Goal: Use online tool/utility: Utilize a website feature to perform a specific function

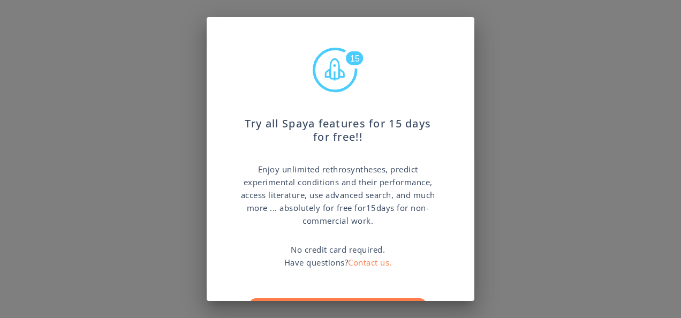
scroll to position [55, 0]
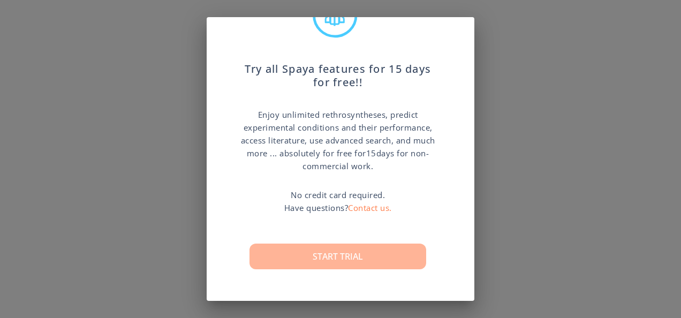
drag, startPoint x: 474, startPoint y: 218, endPoint x: 356, endPoint y: 256, distance: 123.8
click at [356, 256] on button "Start trial" at bounding box center [338, 257] width 177 height 26
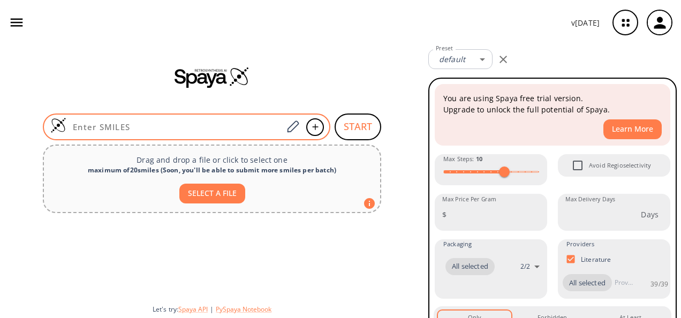
click at [229, 125] on input at bounding box center [174, 127] width 216 height 11
paste input "O=C(N1[C@](CCC1)(C)C(N2[C@@H](CCC2=O)C(O)=O)=O)CN"
type input "O=C(N1[C@](CCC1)(C)C(N2[C@@H](CCC2=O)C(O)=O)=O)CN"
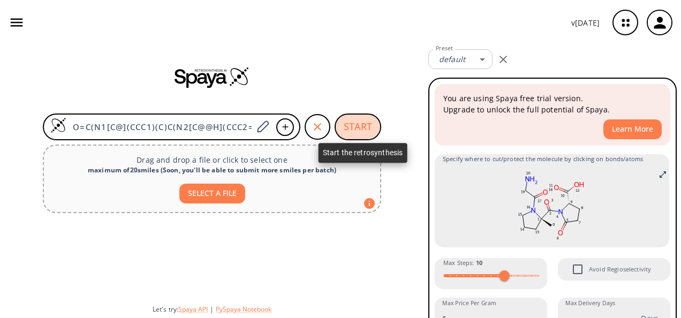
click at [354, 125] on button "START" at bounding box center [358, 127] width 47 height 27
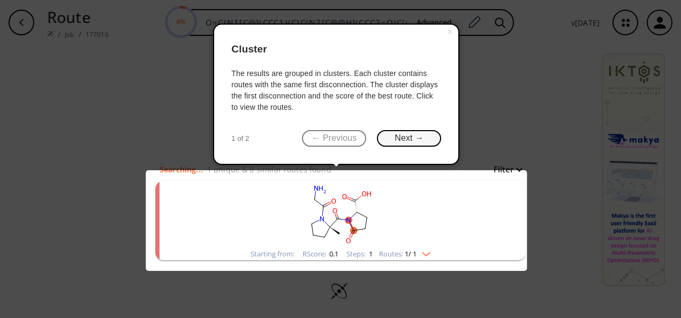
click at [420, 137] on button "Next →" at bounding box center [409, 138] width 64 height 17
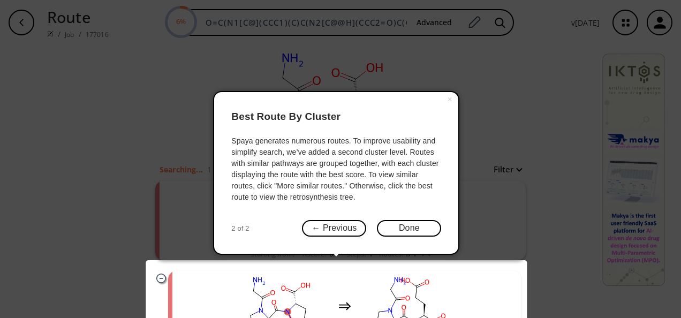
click at [415, 219] on div "× Best Route By Cluster Spaya generates numerous routes. To improve usability a…" at bounding box center [336, 173] width 246 height 164
click at [416, 230] on button "Done" at bounding box center [409, 228] width 64 height 17
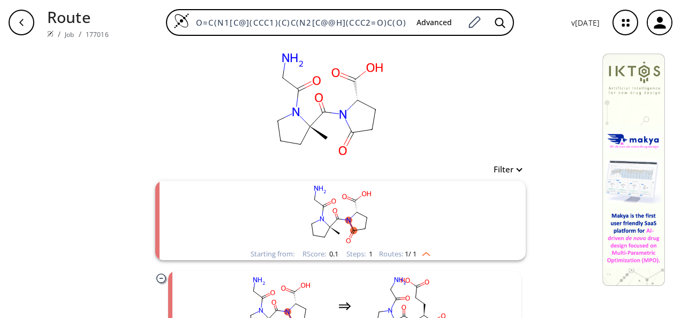
click at [319, 228] on rect "clusters" at bounding box center [340, 214] width 279 height 67
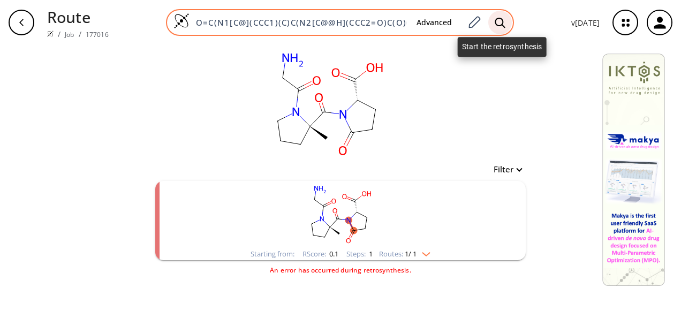
click at [501, 22] on icon at bounding box center [500, 22] width 11 height 11
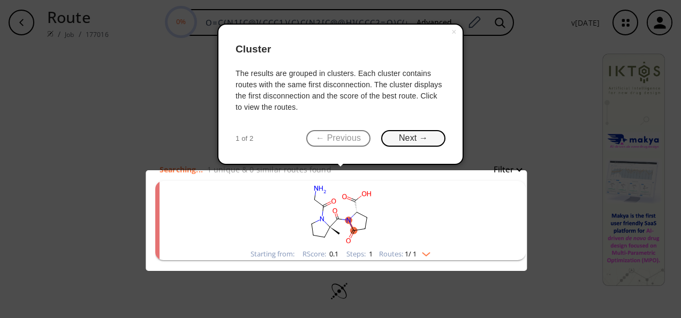
click at [410, 134] on button "Next →" at bounding box center [413, 138] width 64 height 17
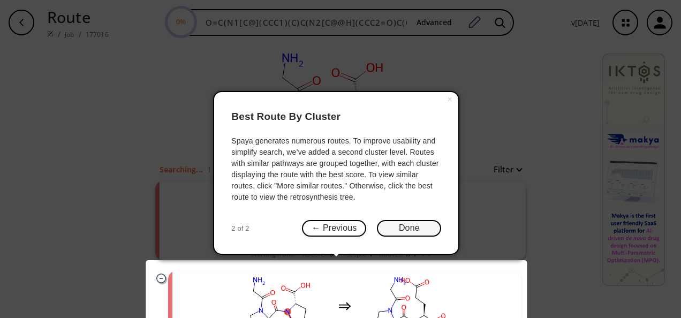
click at [395, 229] on button "Done" at bounding box center [409, 228] width 64 height 17
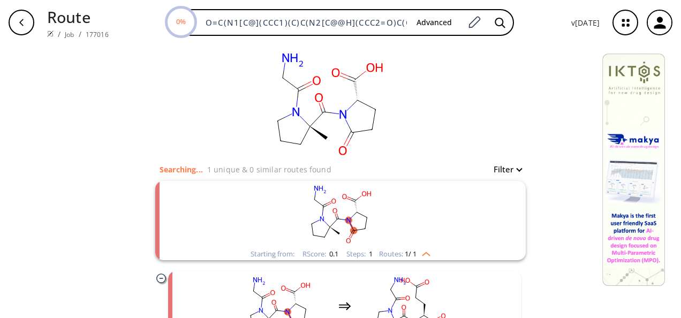
click at [516, 172] on button "Filter" at bounding box center [504, 170] width 34 height 8
click at [535, 143] on div at bounding box center [340, 159] width 681 height 318
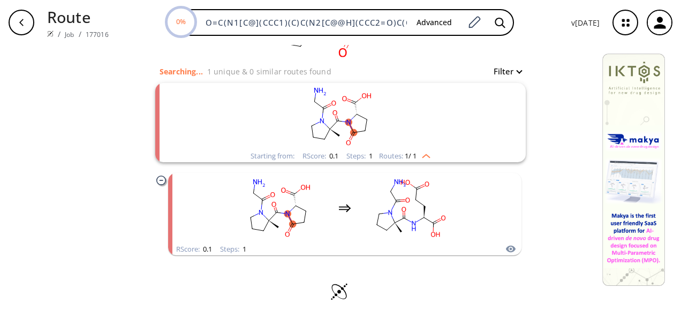
scroll to position [100, 0]
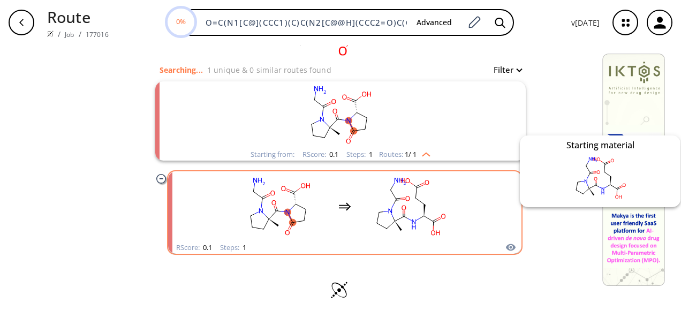
click at [506, 251] on icon "clusters" at bounding box center [511, 247] width 11 height 13
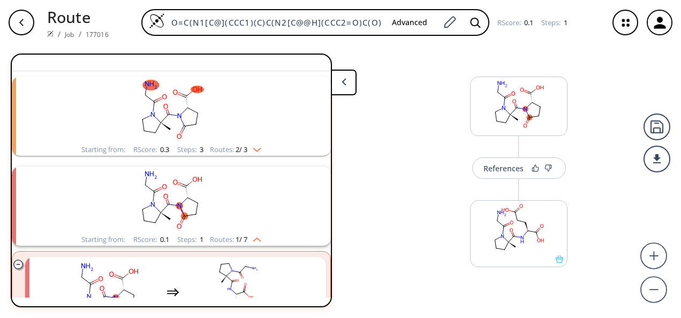
scroll to position [14, 0]
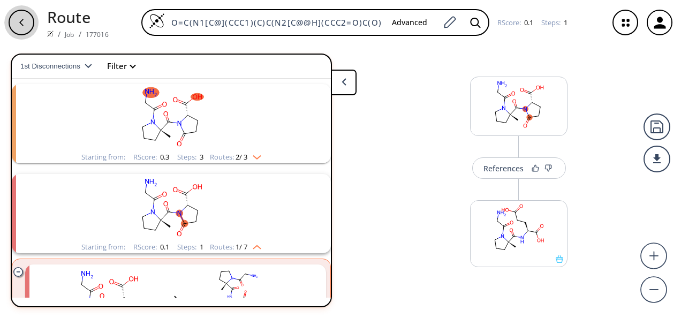
click at [22, 15] on div "button" at bounding box center [22, 23] width 26 height 26
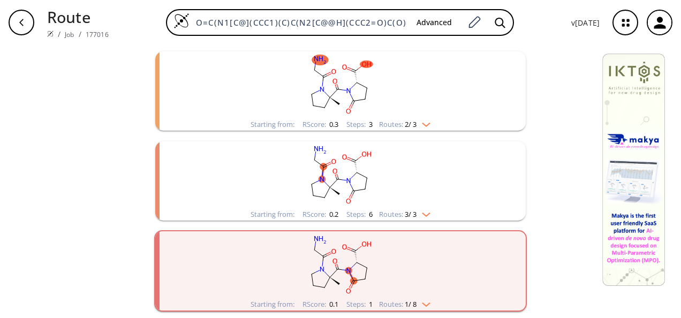
scroll to position [137, 0]
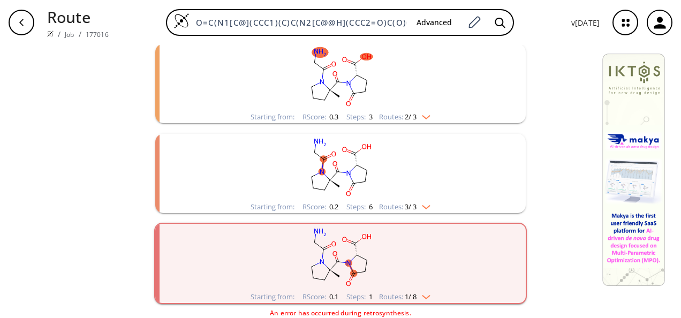
click at [426, 207] on img "clusters" at bounding box center [424, 205] width 14 height 9
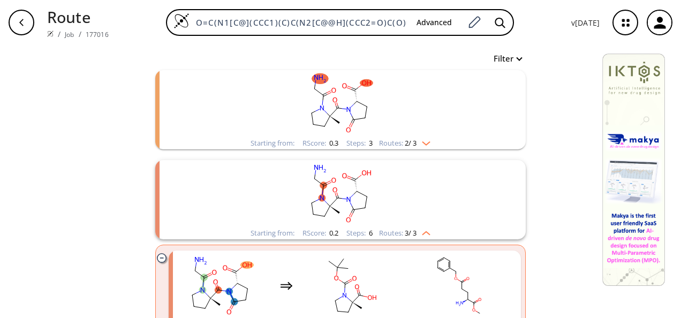
scroll to position [0, 0]
